Goal: Check status: Check status

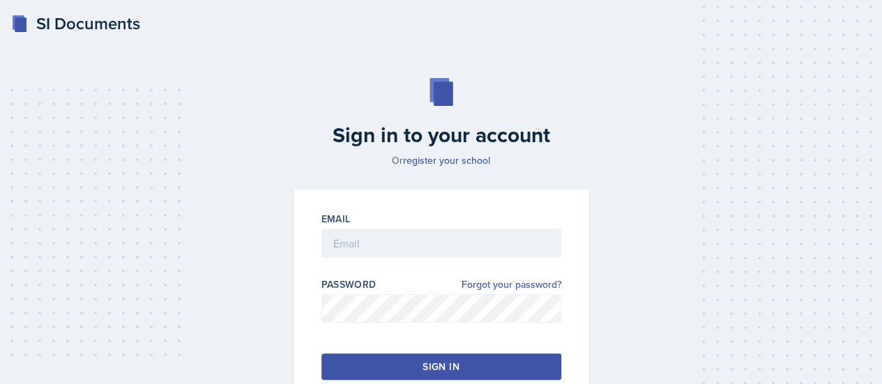
scroll to position [95, 0]
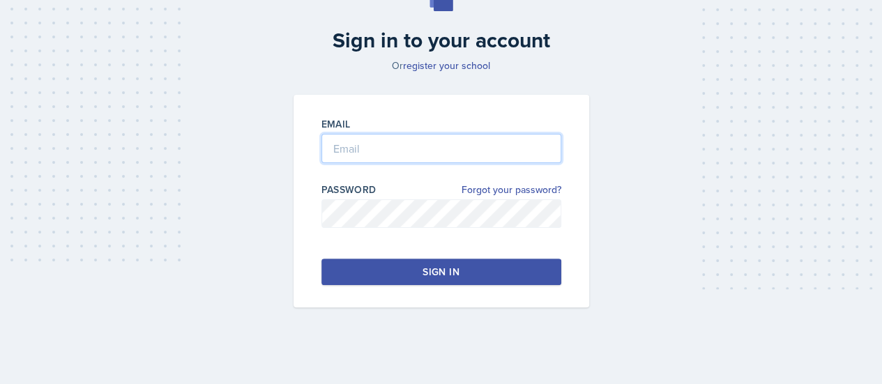
type input "[PERSON_NAME][EMAIL_ADDRESS][PERSON_NAME][DOMAIN_NAME]"
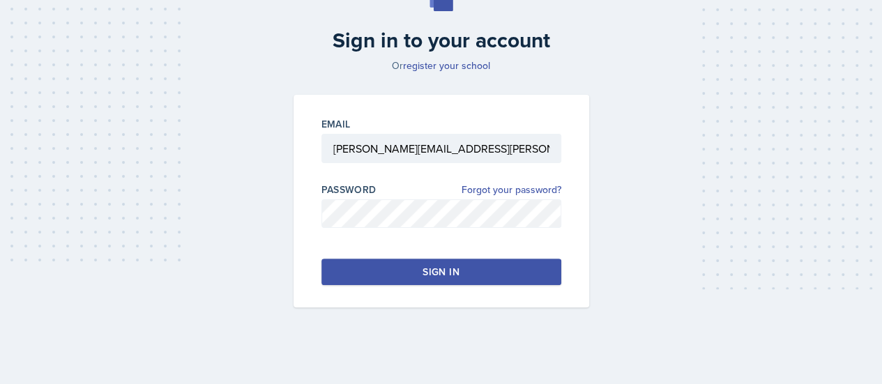
click at [423, 275] on div "Sign in" at bounding box center [441, 272] width 36 height 14
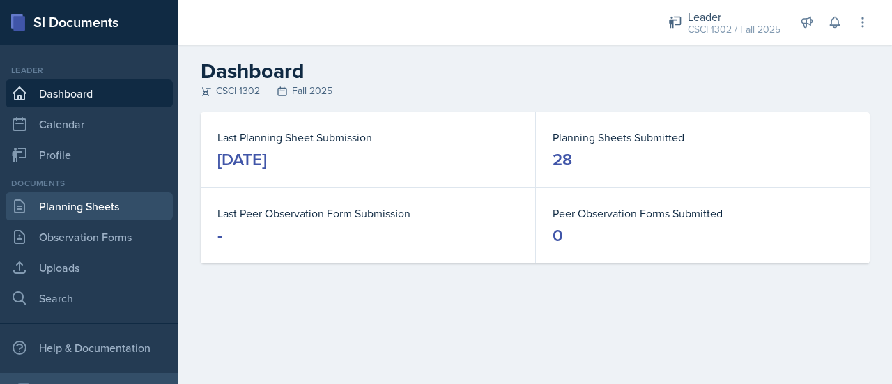
click at [113, 200] on link "Planning Sheets" at bounding box center [89, 206] width 167 height 28
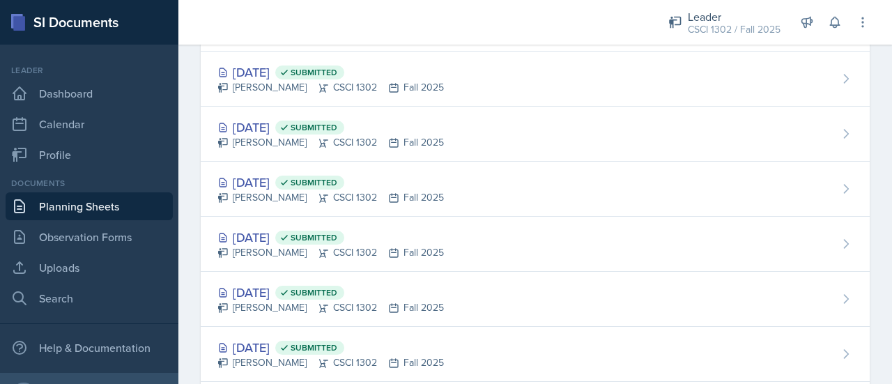
scroll to position [1325, 0]
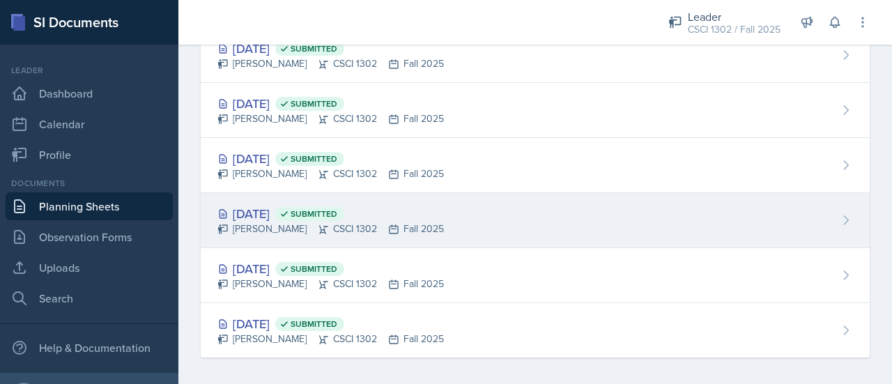
click at [522, 211] on div "[DATE] Submitted [PERSON_NAME] CSCI 1302 Fall 2025" at bounding box center [535, 220] width 669 height 55
